Goal: Transaction & Acquisition: Purchase product/service

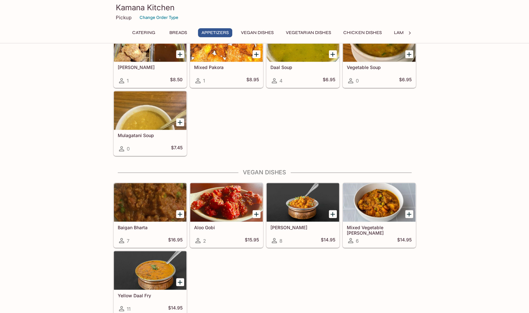
scroll to position [577, 0]
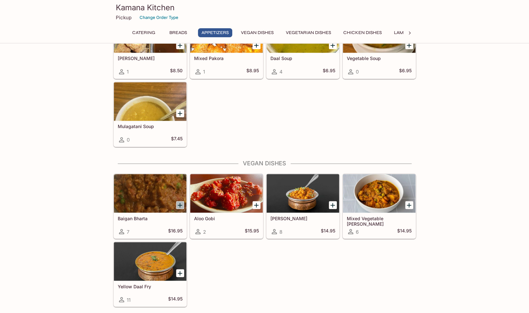
click at [182, 201] on icon "Add Baigan Bharta" at bounding box center [180, 205] width 8 height 8
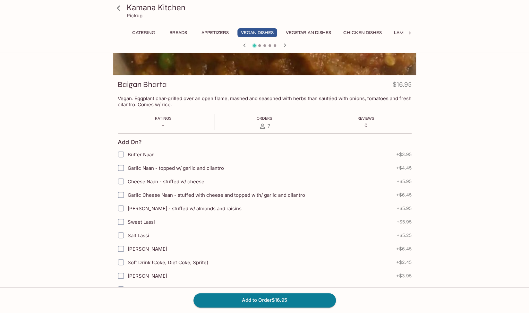
scroll to position [96, 0]
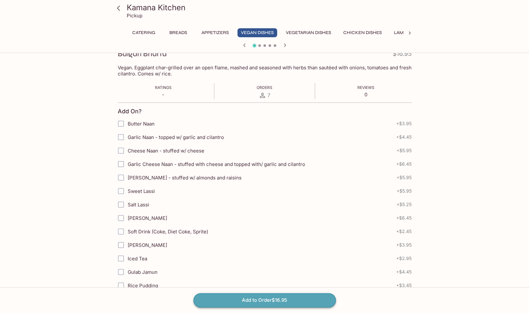
click at [297, 301] on button "Add to Order $16.95" at bounding box center [264, 300] width 142 height 14
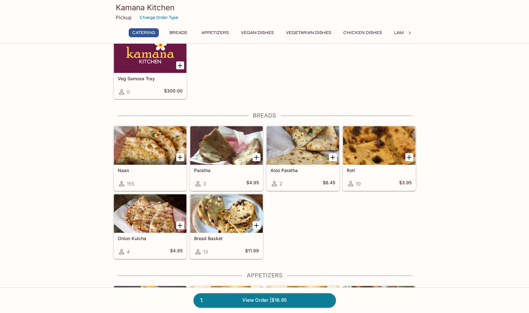
scroll to position [192, 0]
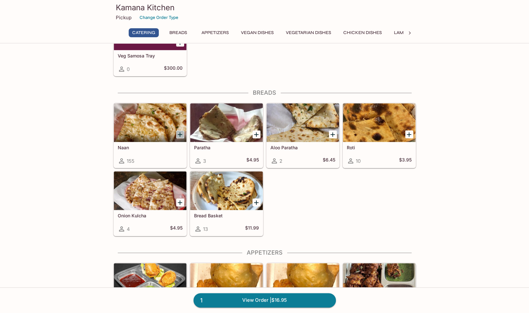
click at [178, 133] on icon "Add Naan" at bounding box center [180, 134] width 8 height 8
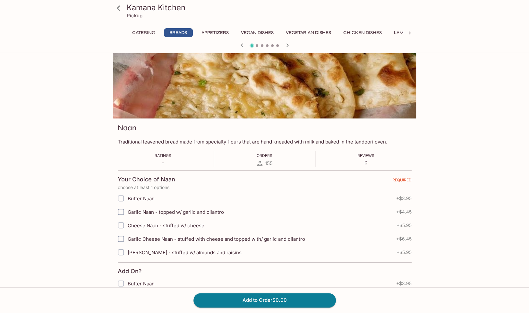
scroll to position [64, 0]
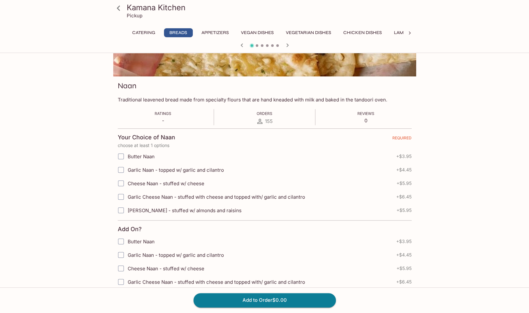
click at [122, 157] on input "Butter Naan" at bounding box center [120, 156] width 13 height 13
checkbox input "true"
click at [121, 241] on input "Butter Naan" at bounding box center [120, 241] width 13 height 13
checkbox input "true"
click at [288, 300] on button "Add to Order $7.90" at bounding box center [264, 300] width 142 height 14
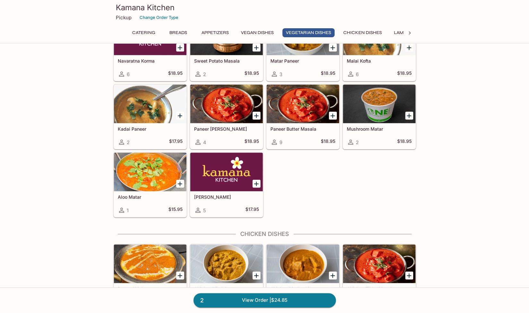
scroll to position [1058, 0]
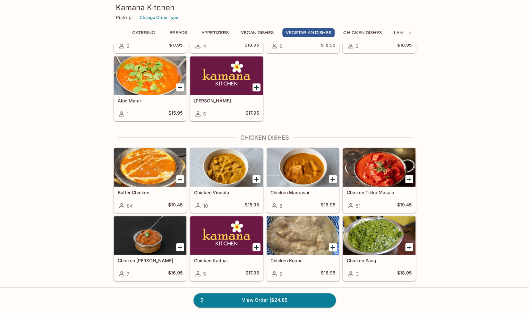
click at [254, 175] on icon "Add Chicken Vindalu" at bounding box center [256, 179] width 8 height 8
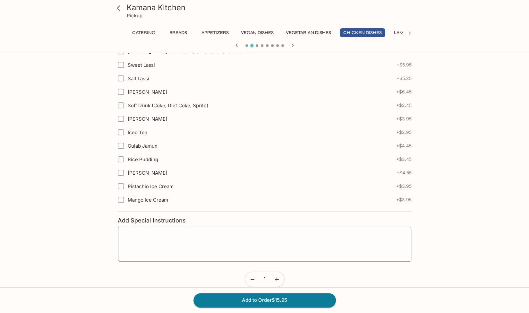
scroll to position [227, 0]
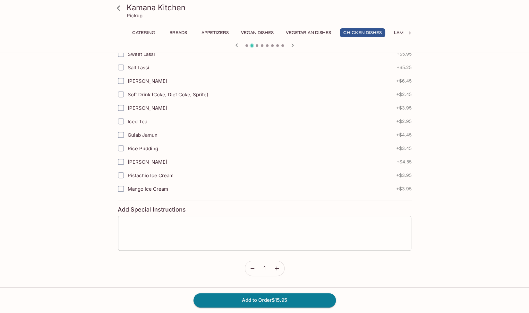
click at [169, 222] on textarea at bounding box center [264, 233] width 284 height 24
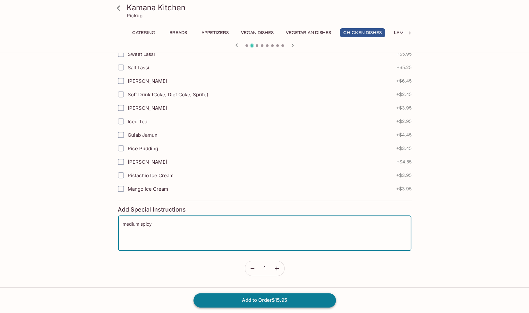
type textarea "medium spicy"
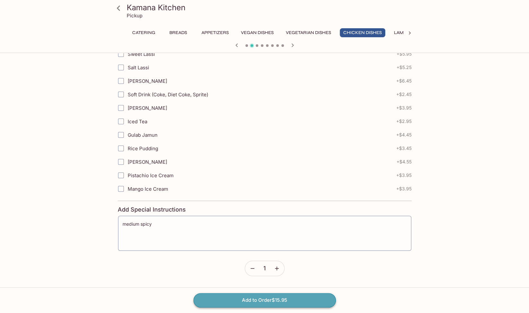
click at [240, 301] on button "Add to Order $15.95" at bounding box center [264, 300] width 142 height 14
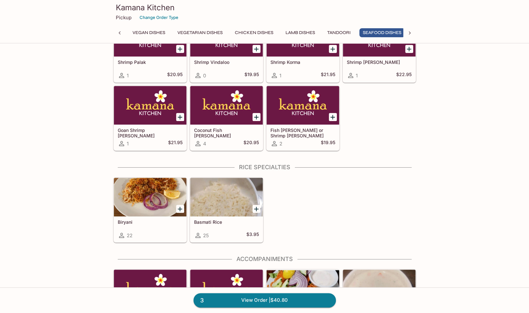
scroll to position [0, 112]
click at [180, 206] on icon "Add Biryani" at bounding box center [180, 208] width 4 height 4
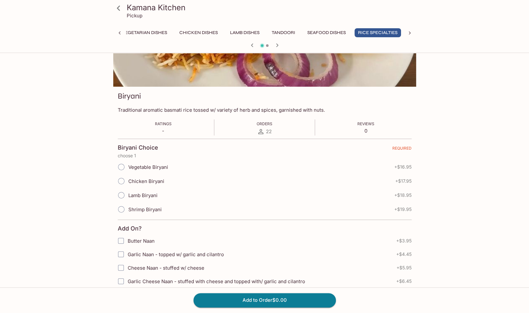
scroll to position [64, 0]
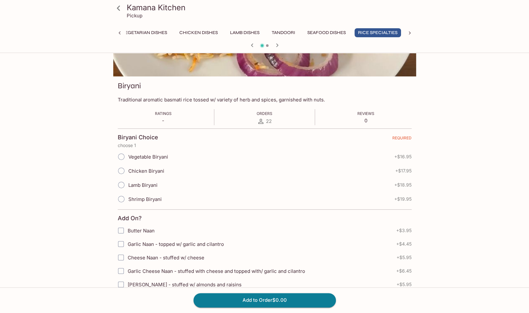
click at [120, 171] on input "Chicken Biryani" at bounding box center [120, 170] width 13 height 13
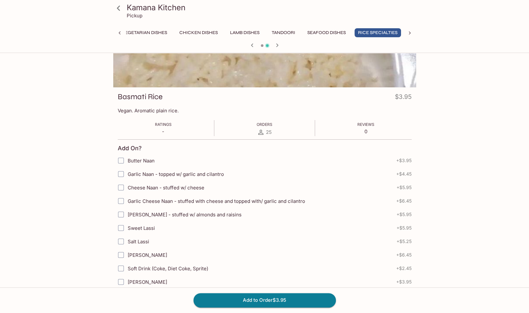
scroll to position [0, 0]
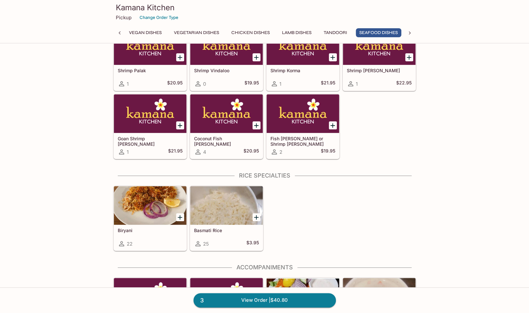
scroll to position [1723, 0]
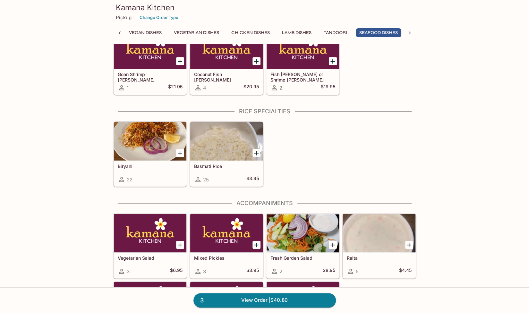
click at [178, 149] on icon "Add Biryani" at bounding box center [180, 153] width 8 height 8
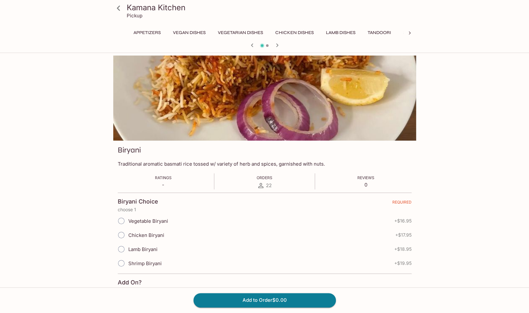
scroll to position [0, 164]
click at [138, 235] on span "Chicken Biryani" at bounding box center [146, 235] width 36 height 6
click at [128, 235] on input "Chicken Biryani" at bounding box center [120, 234] width 13 height 13
radio input "true"
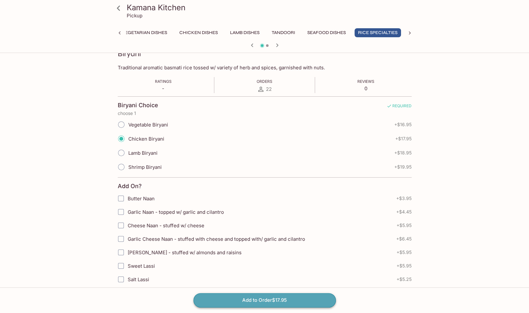
click at [281, 299] on button "Add to Order $17.95" at bounding box center [264, 300] width 142 height 14
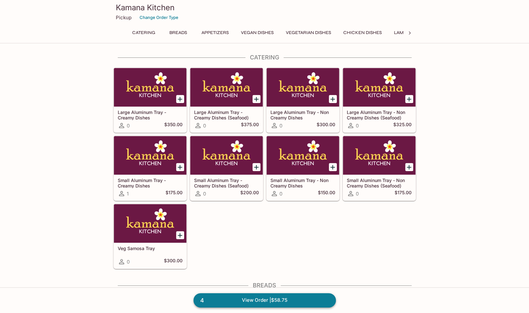
click at [289, 299] on link "4 View Order | $58.75" at bounding box center [264, 300] width 142 height 14
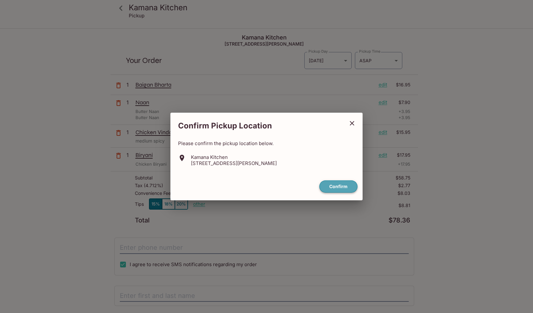
click at [350, 186] on button "Confirm" at bounding box center [339, 186] width 38 height 13
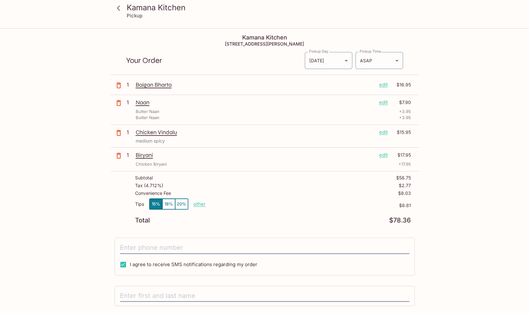
click at [202, 201] on p "other" at bounding box center [199, 204] width 12 height 6
type input "0.00"
click at [289, 213] on div "Tips 15% 18% 20% Done 0.00 $8.81" at bounding box center [273, 207] width 276 height 19
